Goal: Task Accomplishment & Management: Complete application form

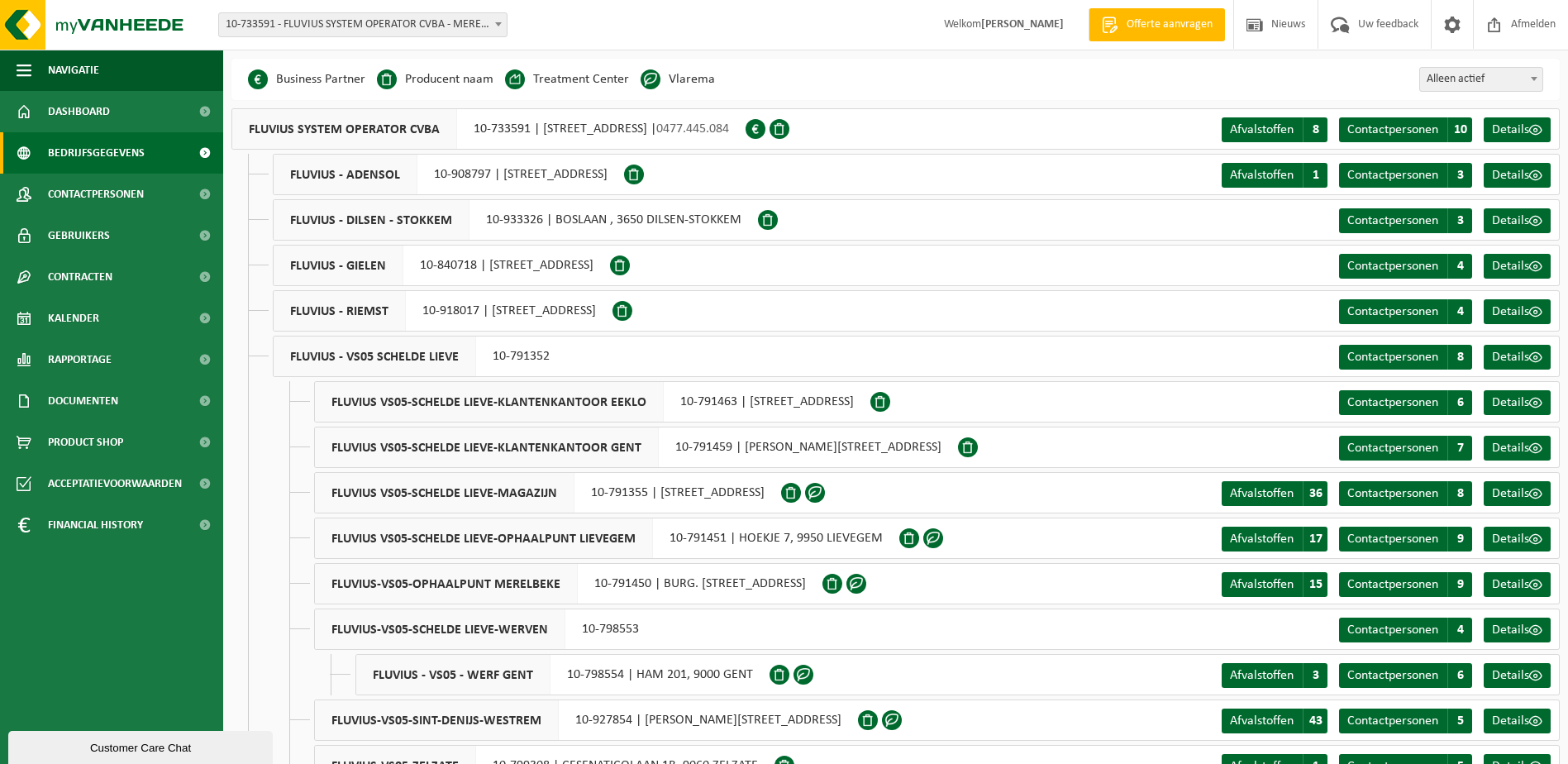
click at [114, 158] on span "Bedrijfsgegevens" at bounding box center [96, 153] width 97 height 42
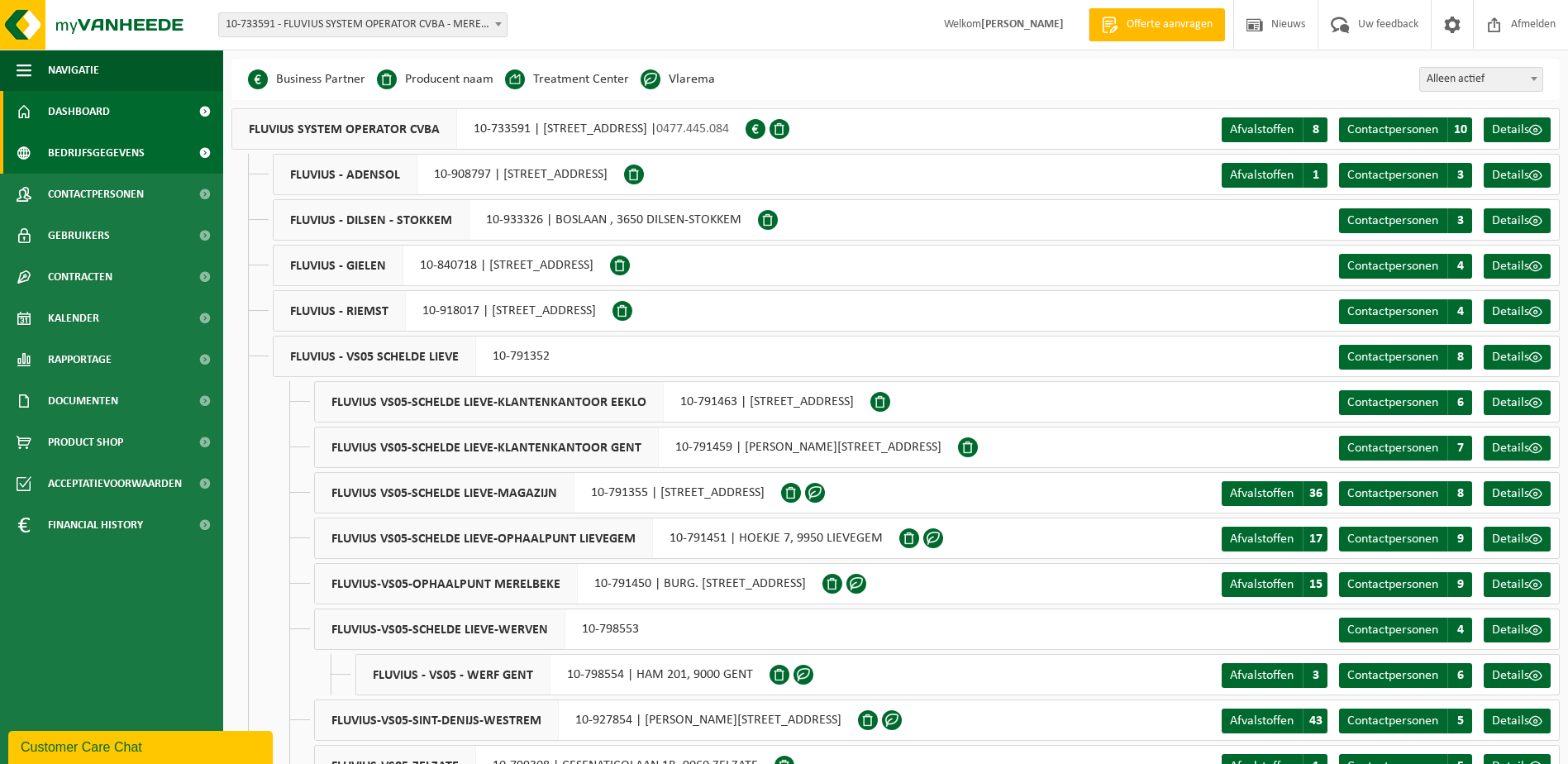
click at [104, 119] on span "Dashboard" at bounding box center [79, 111] width 62 height 42
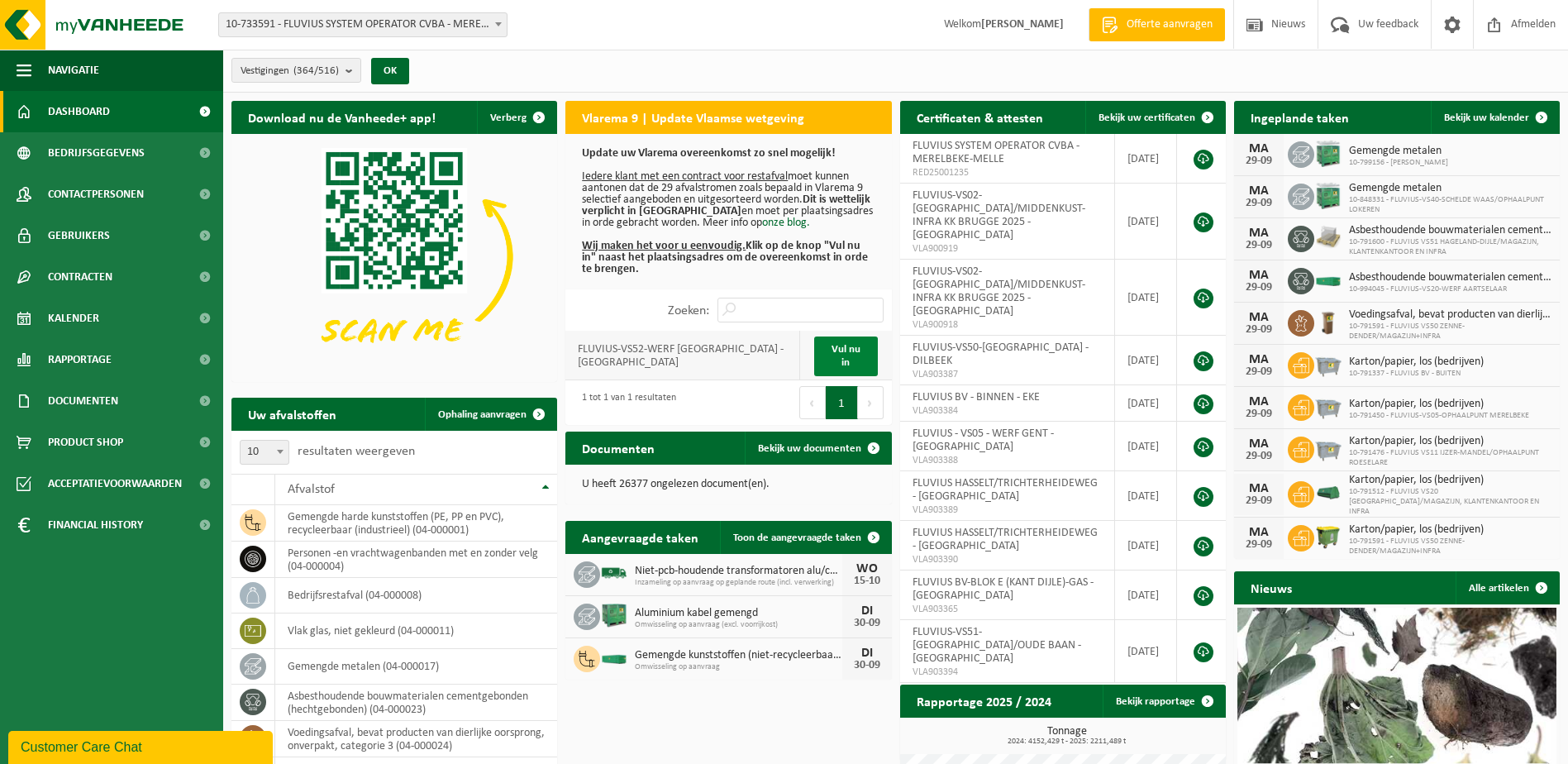
click at [856, 366] on link "Vul nu in" at bounding box center [846, 357] width 63 height 40
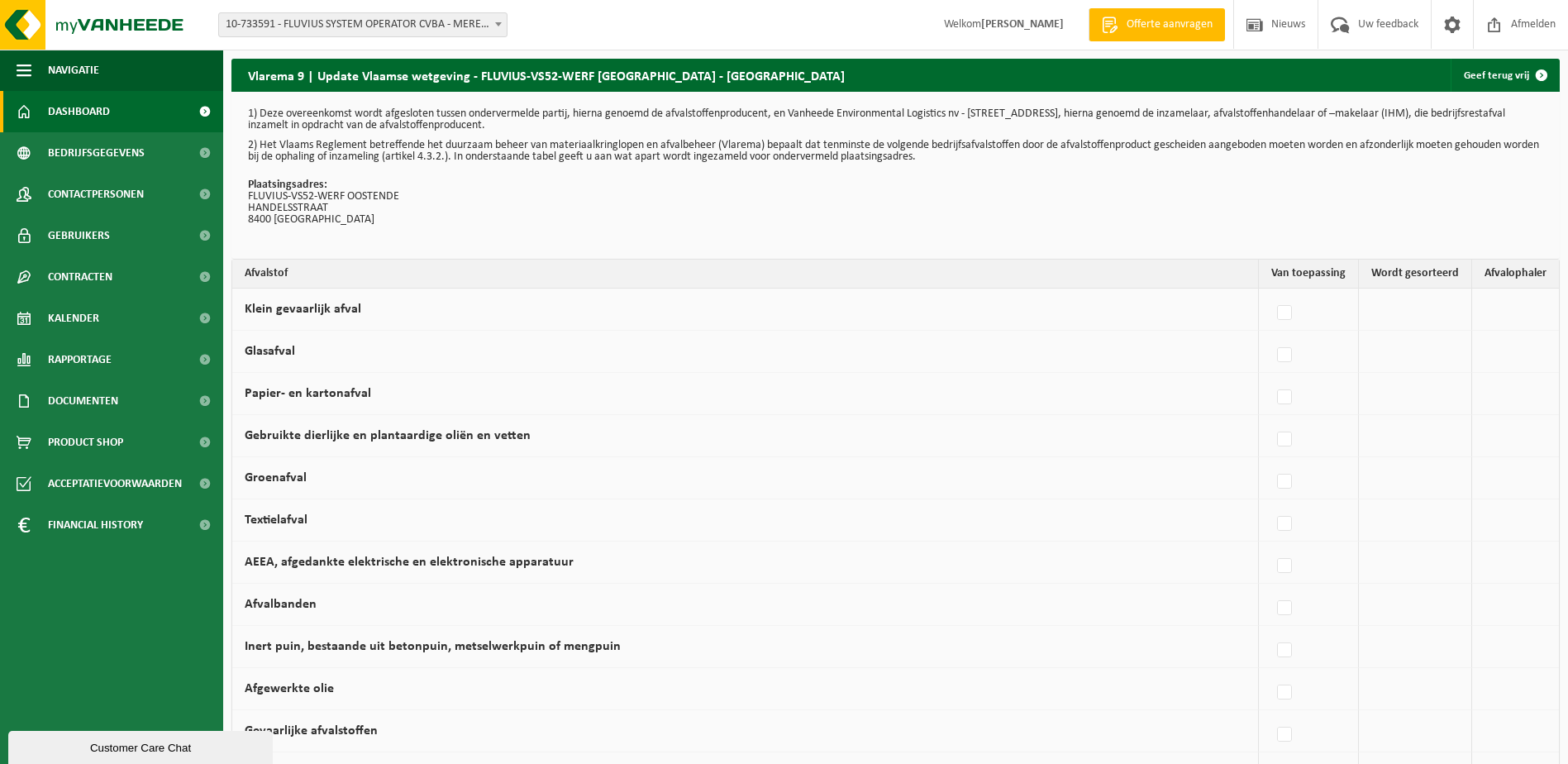
click at [80, 111] on span "Dashboard" at bounding box center [79, 111] width 62 height 42
